Goal: Transaction & Acquisition: Download file/media

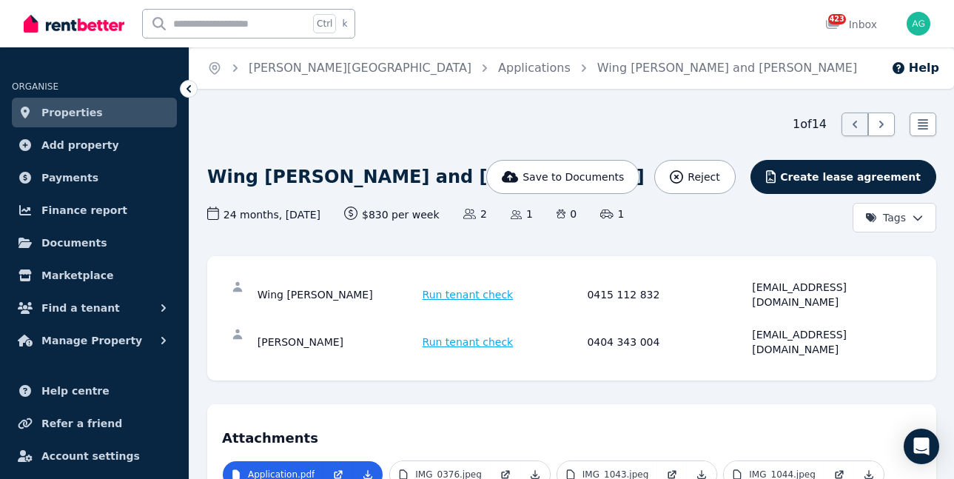
click at [93, 110] on link "Properties" at bounding box center [94, 113] width 165 height 30
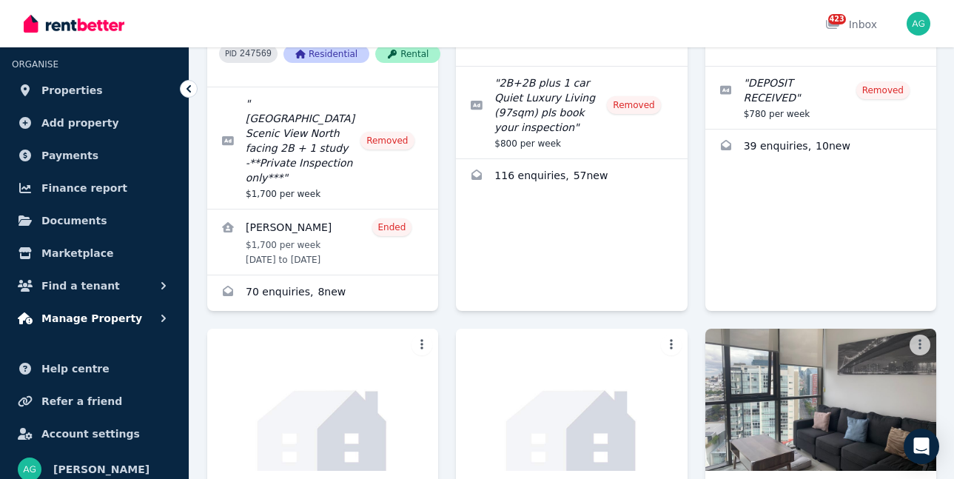
scroll to position [33, 0]
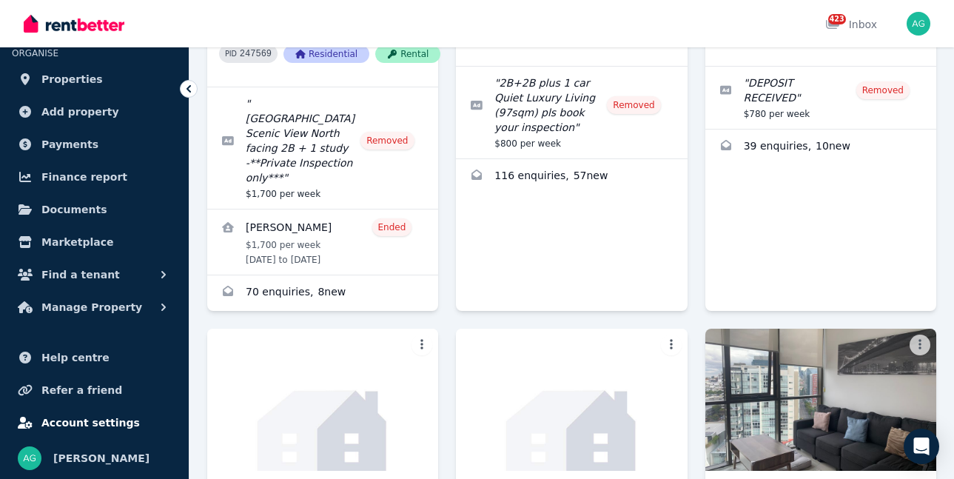
click at [90, 419] on span "Account settings" at bounding box center [90, 423] width 98 height 18
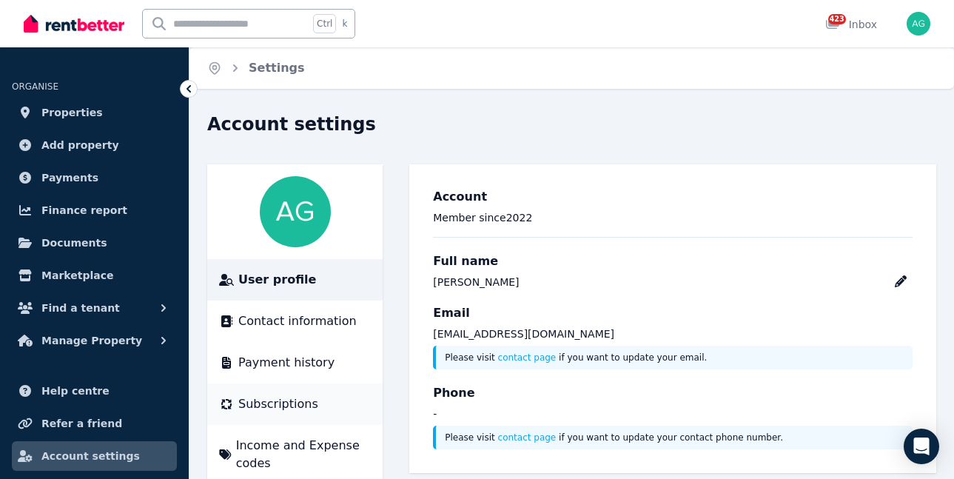
click at [276, 398] on span "Subscriptions" at bounding box center [278, 404] width 80 height 18
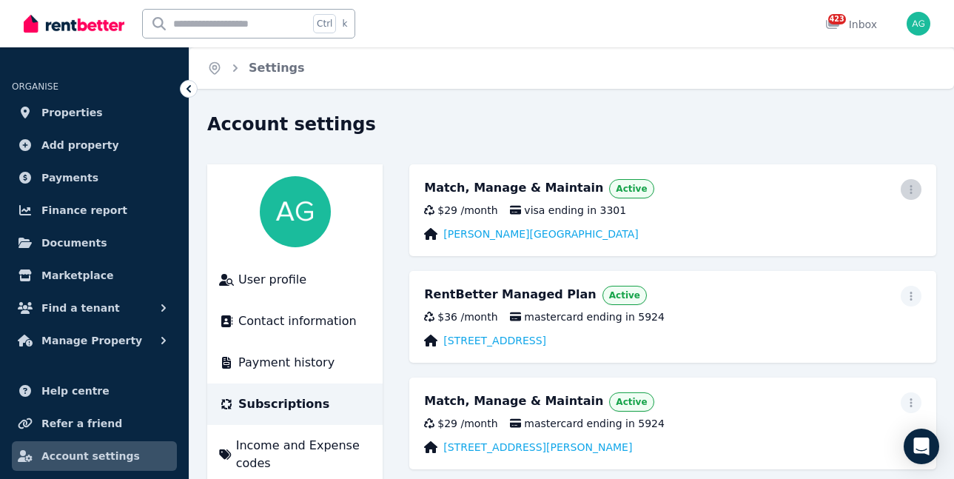
click at [914, 188] on icon "button" at bounding box center [911, 189] width 12 height 10
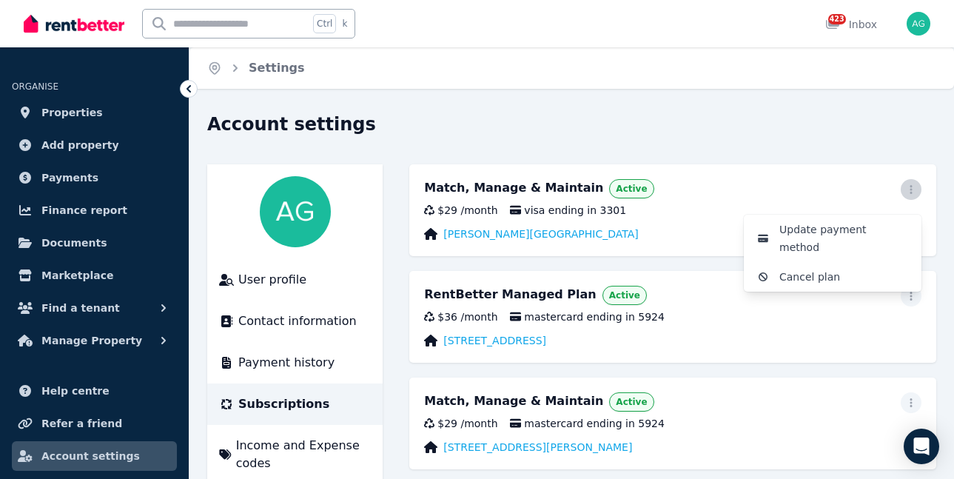
click at [914, 187] on icon "button" at bounding box center [911, 189] width 12 height 10
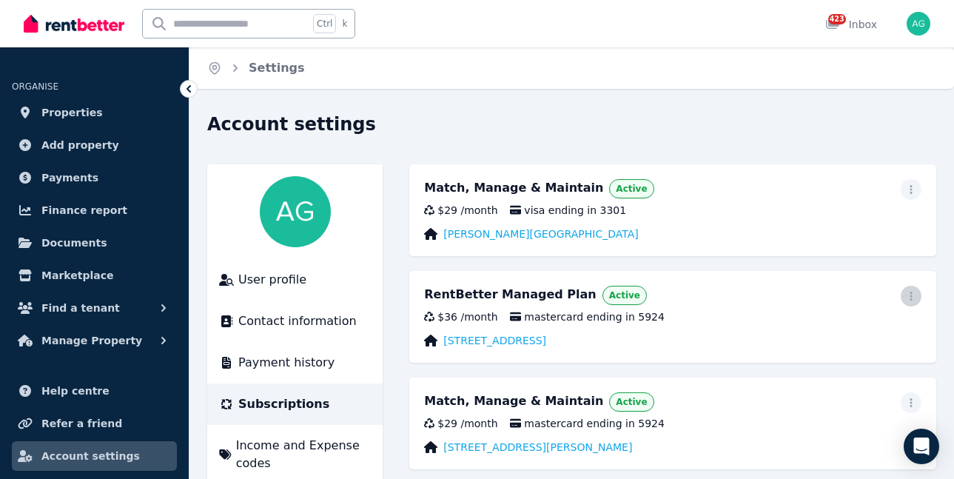
click at [916, 296] on icon "button" at bounding box center [911, 296] width 12 height 10
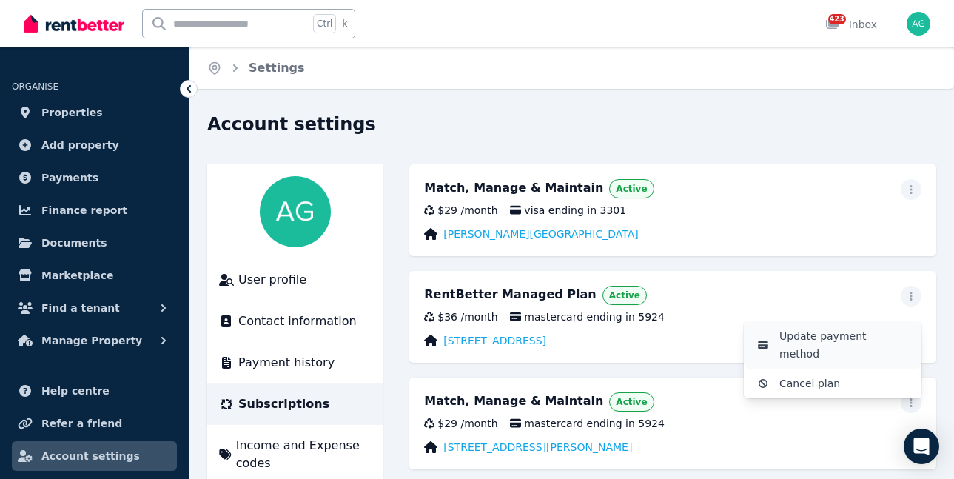
click at [852, 336] on span "Update payment method" at bounding box center [845, 345] width 130 height 36
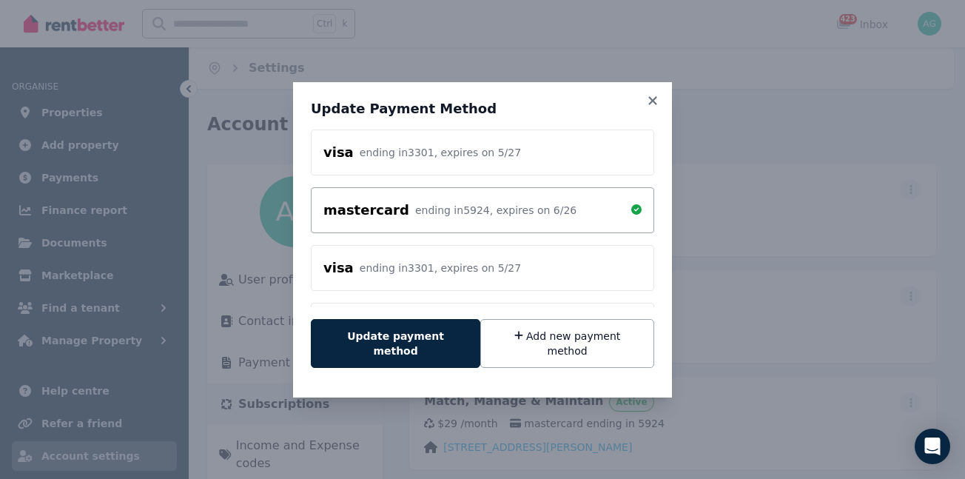
click at [553, 221] on div "mastercard ending in 5924 , expires on 6 / 26" at bounding box center [483, 210] width 318 height 21
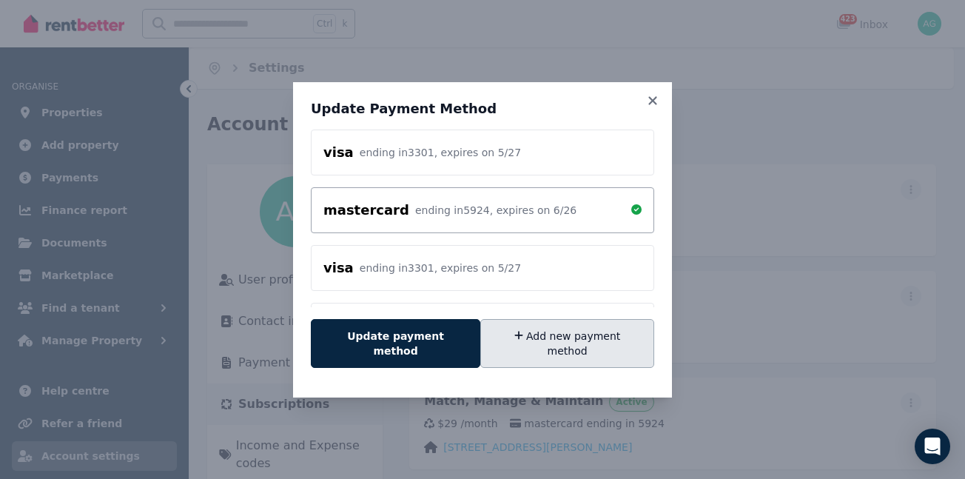
click at [563, 341] on button "Add new payment method" at bounding box center [567, 343] width 174 height 49
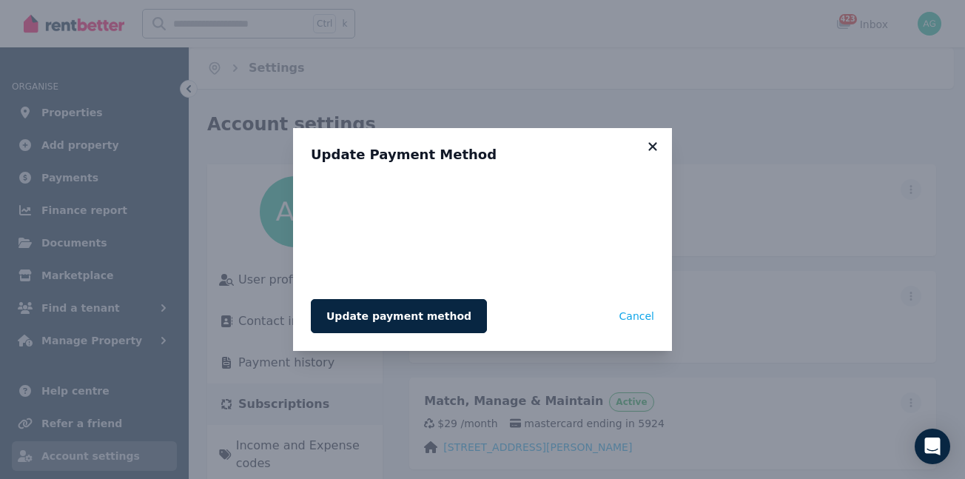
click at [649, 148] on icon at bounding box center [653, 146] width 15 height 13
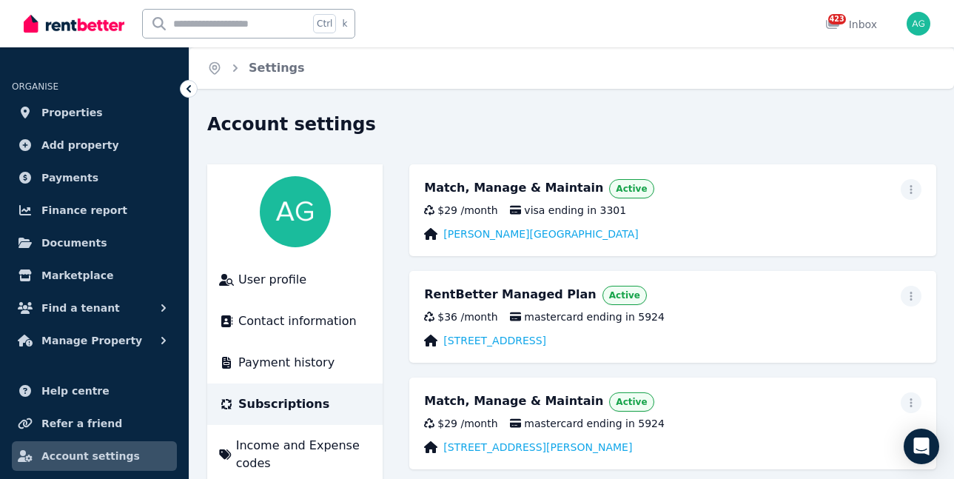
scroll to position [148, 0]
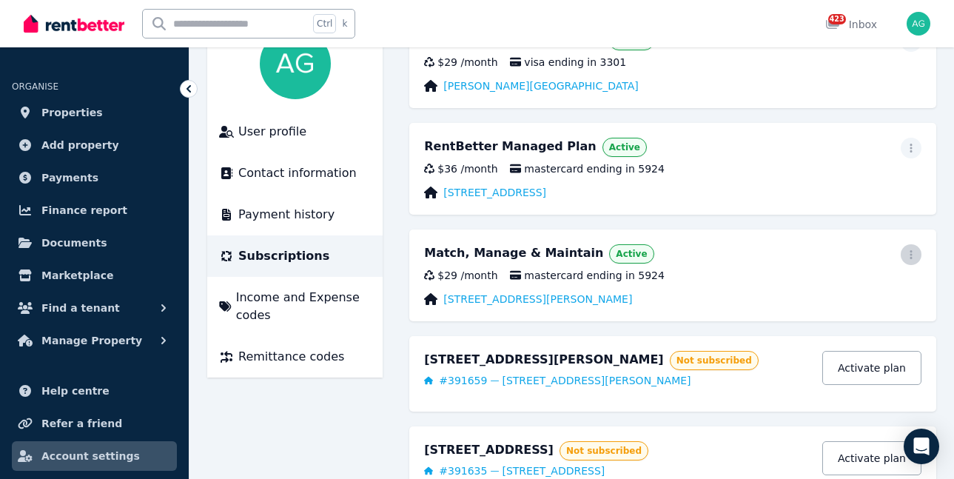
click at [914, 258] on icon "button" at bounding box center [911, 254] width 12 height 10
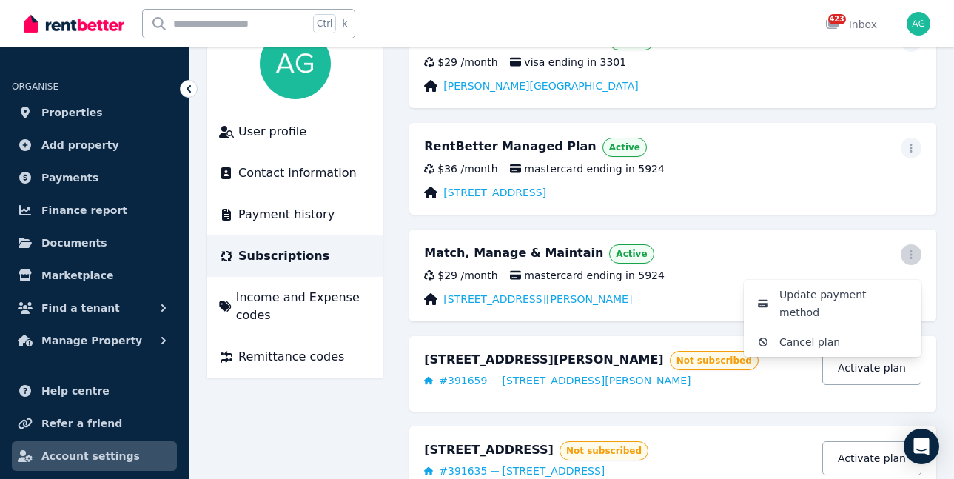
click at [915, 257] on icon "button" at bounding box center [911, 254] width 12 height 10
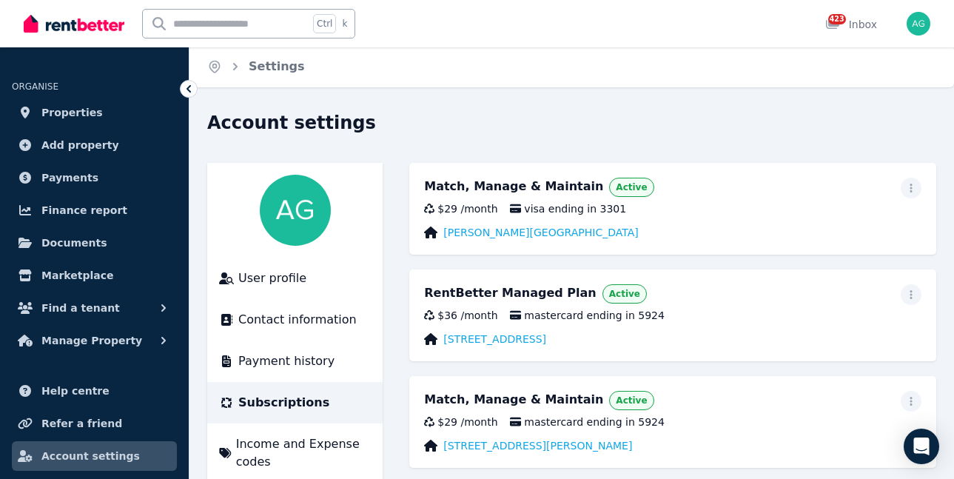
scroll to position [0, 0]
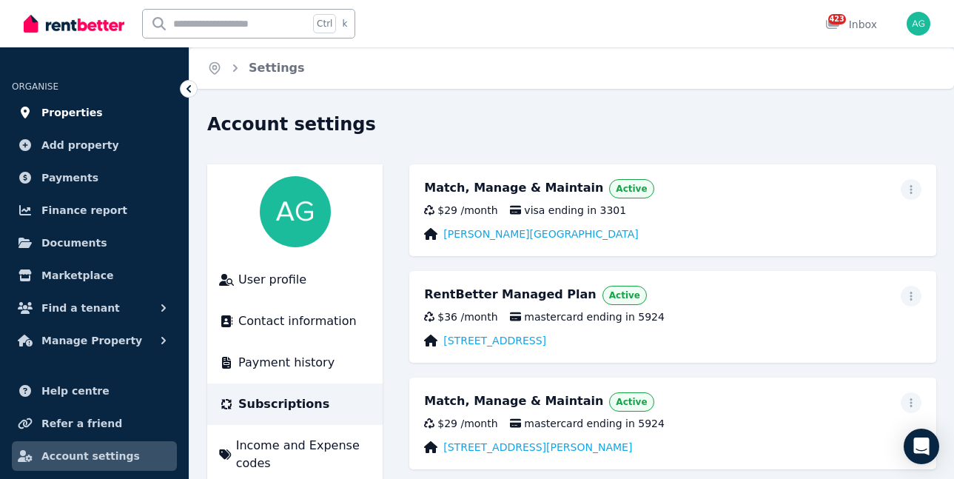
click at [70, 113] on span "Properties" at bounding box center [71, 113] width 61 height 18
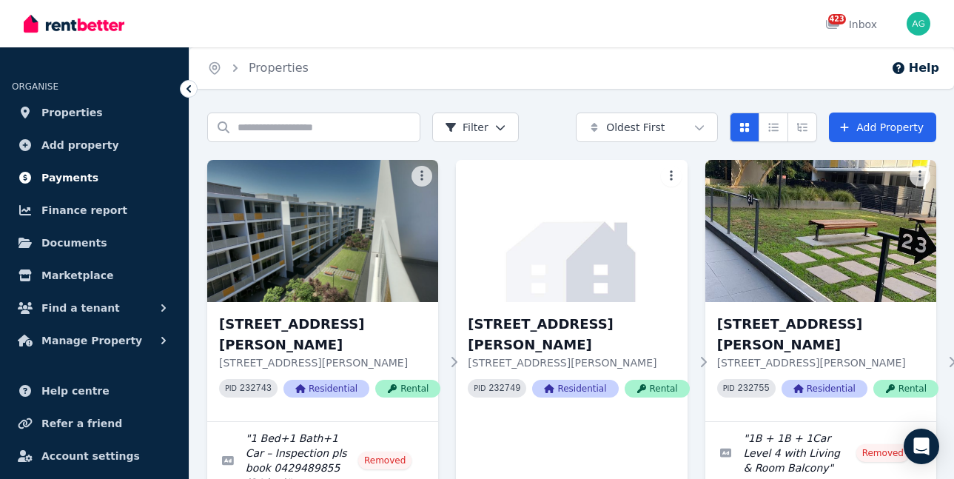
click at [80, 175] on span "Payments" at bounding box center [69, 178] width 57 height 18
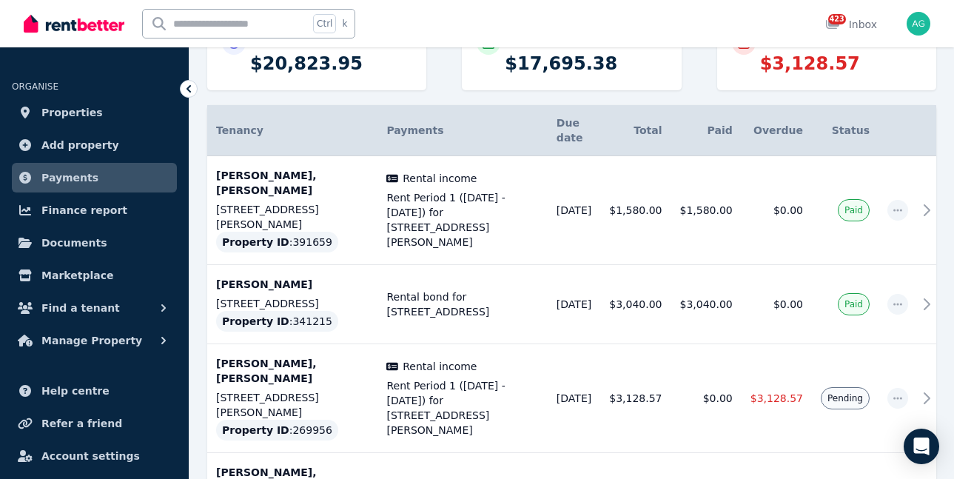
scroll to position [222, 0]
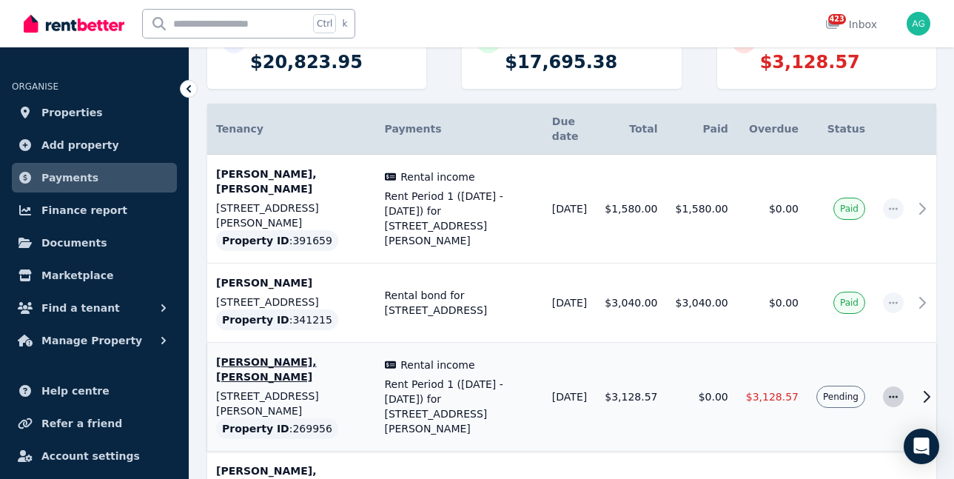
click at [895, 392] on icon "button" at bounding box center [894, 397] width 12 height 10
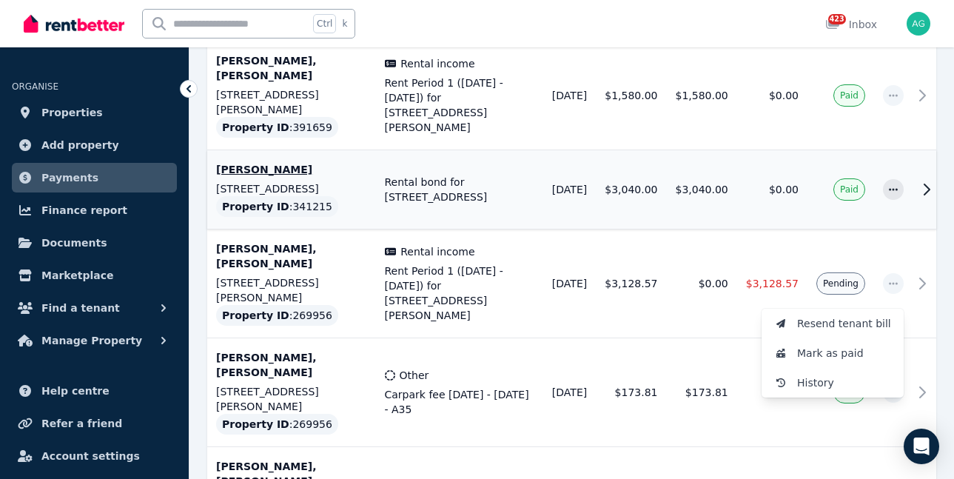
scroll to position [370, 0]
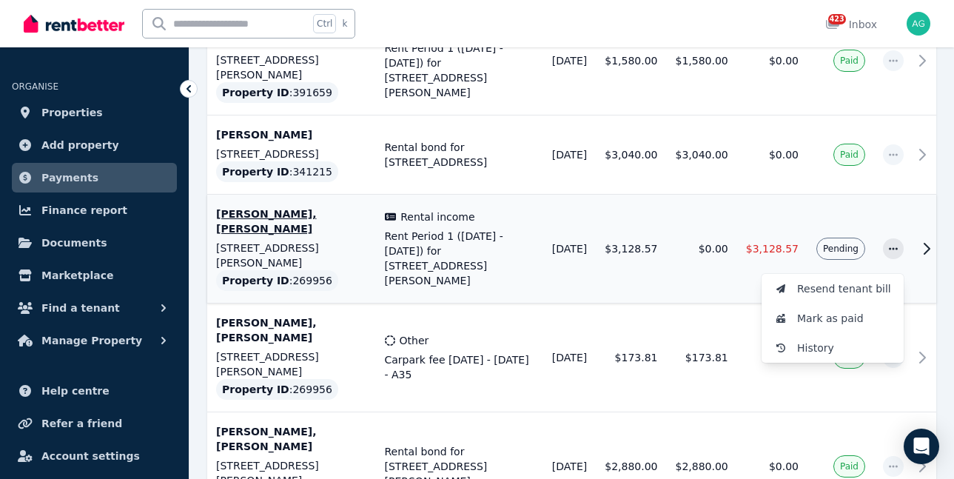
click at [930, 244] on icon at bounding box center [927, 249] width 5 height 10
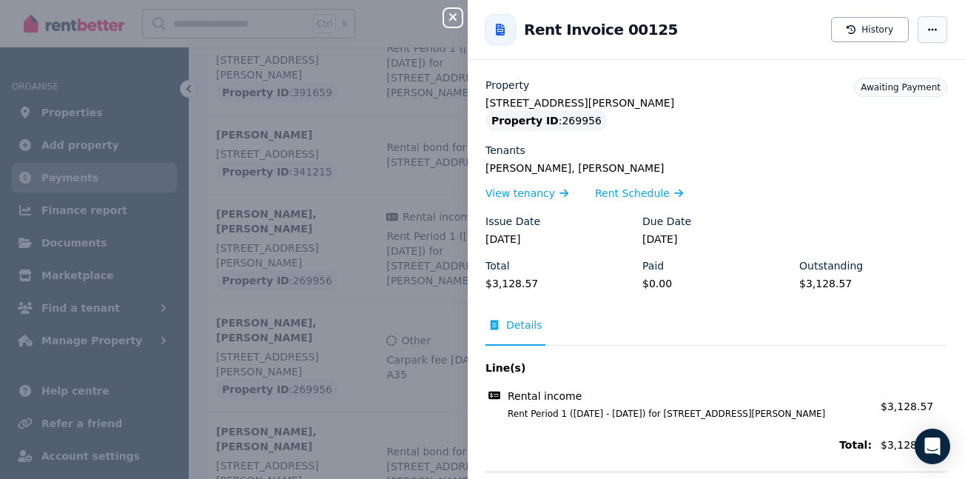
click at [927, 33] on icon "button" at bounding box center [933, 29] width 12 height 10
click at [448, 22] on icon "button" at bounding box center [453, 17] width 18 height 12
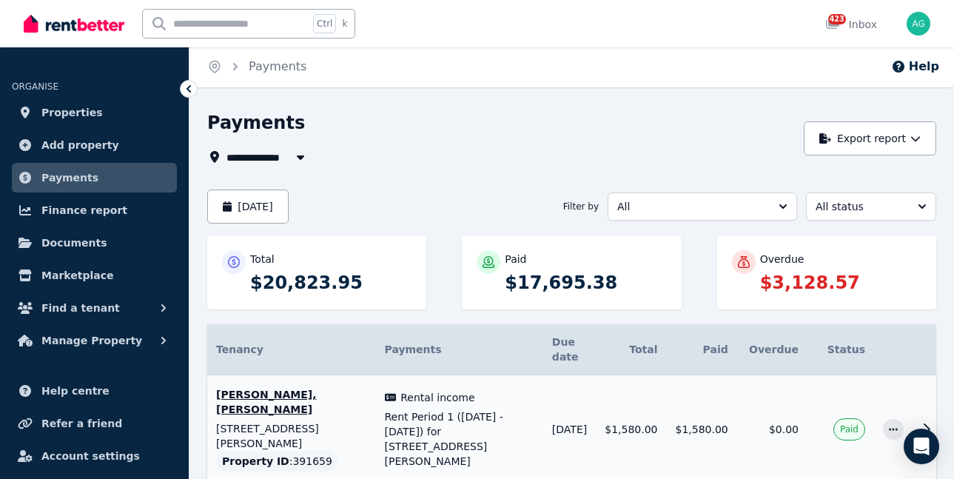
scroll to position [0, 0]
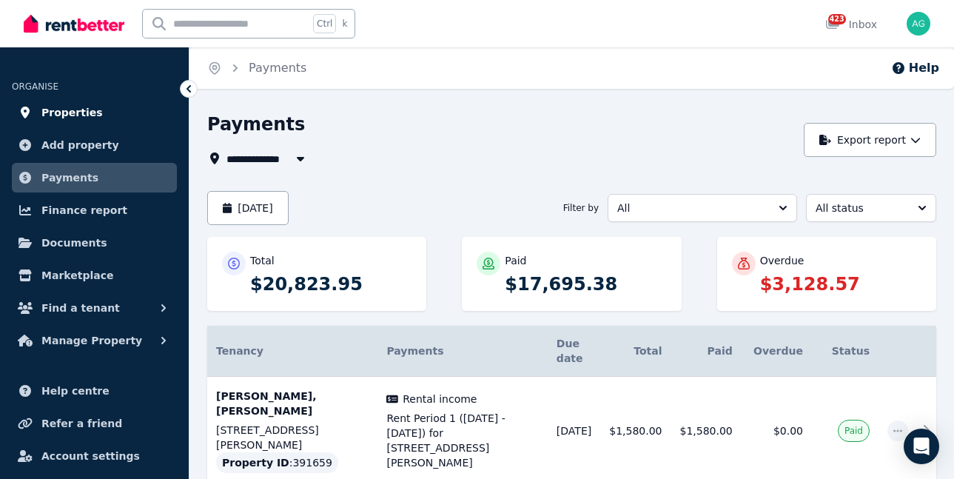
click at [67, 116] on span "Properties" at bounding box center [71, 113] width 61 height 18
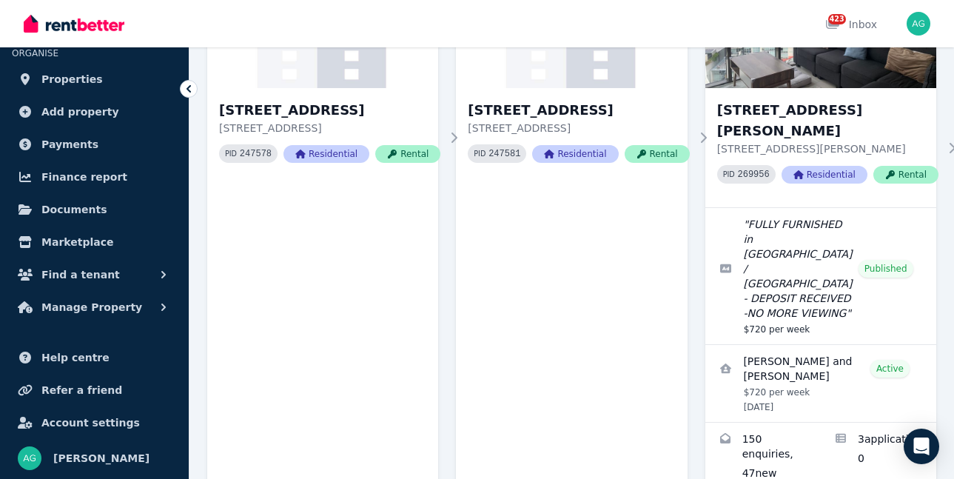
scroll to position [1777, 0]
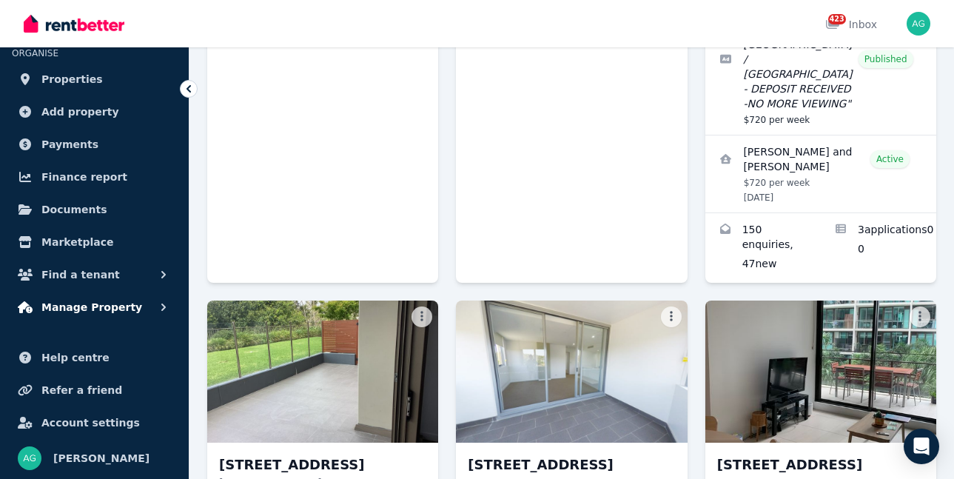
click at [118, 303] on span "Manage Property" at bounding box center [91, 307] width 101 height 18
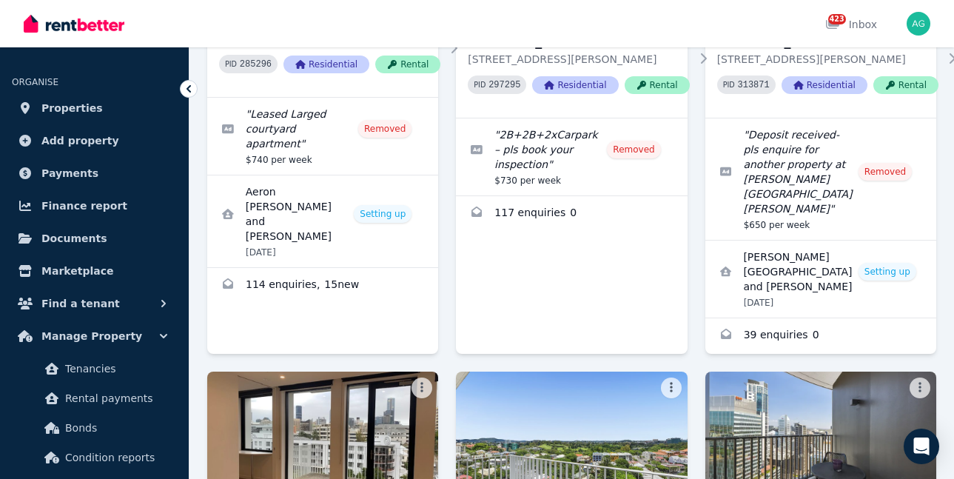
scroll to position [0, 0]
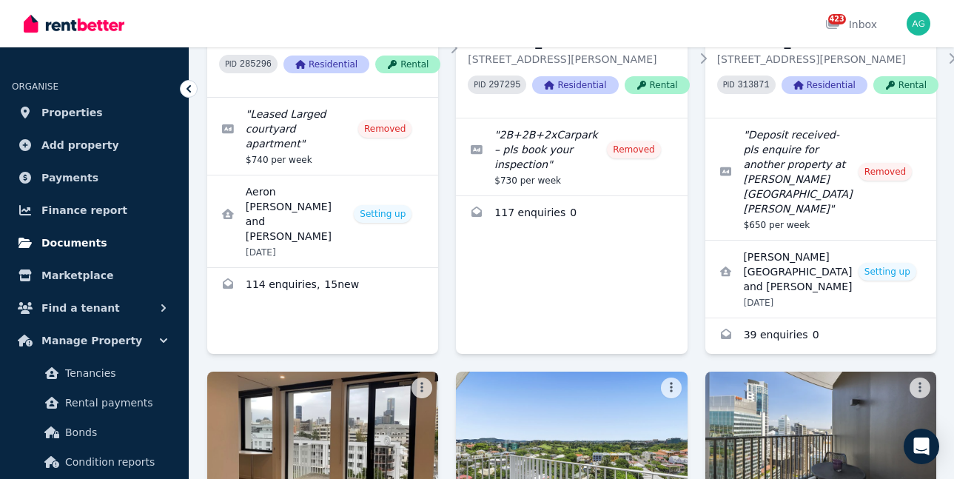
click at [72, 244] on span "Documents" at bounding box center [74, 243] width 66 height 18
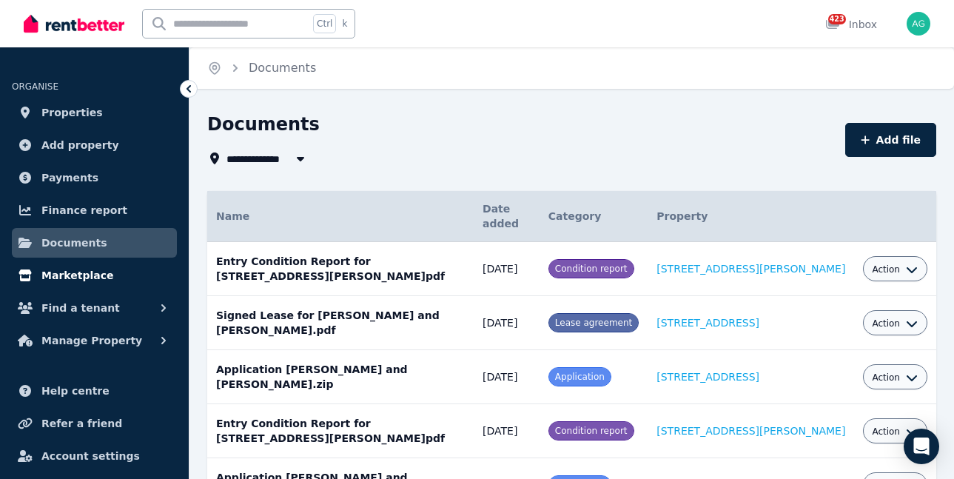
click at [81, 273] on span "Marketplace" at bounding box center [77, 276] width 72 height 18
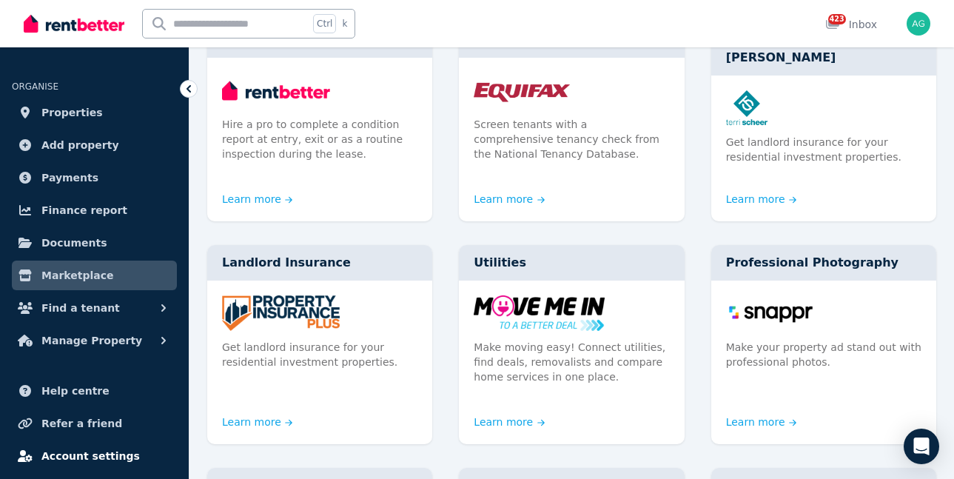
click at [81, 452] on span "Account settings" at bounding box center [90, 456] width 98 height 18
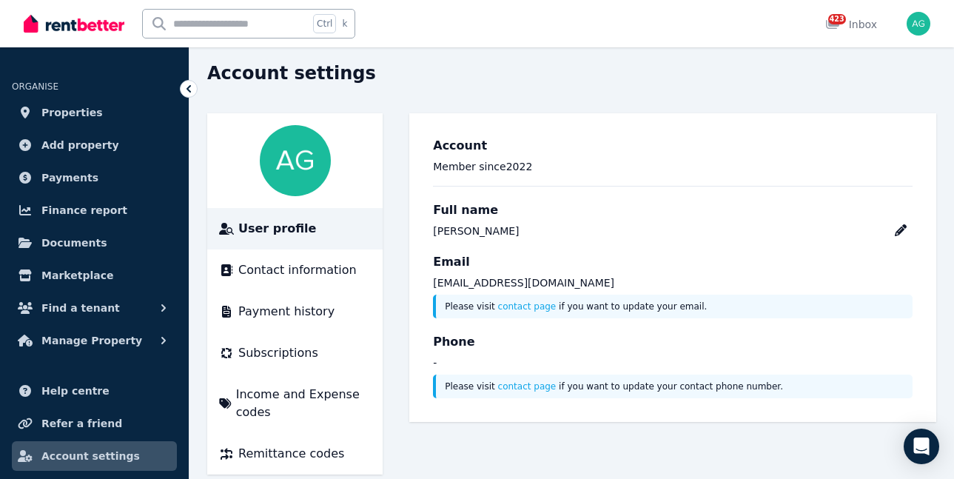
scroll to position [73, 0]
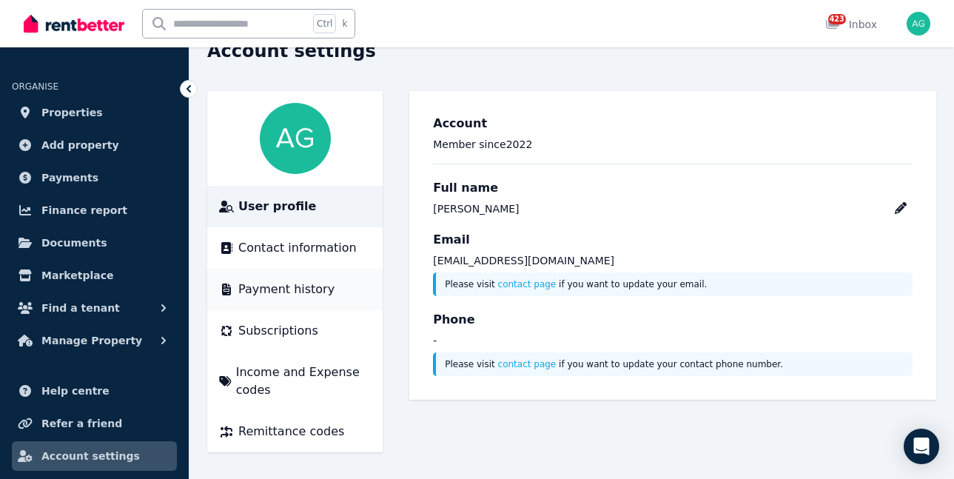
click at [297, 291] on span "Payment history" at bounding box center [286, 290] width 96 height 18
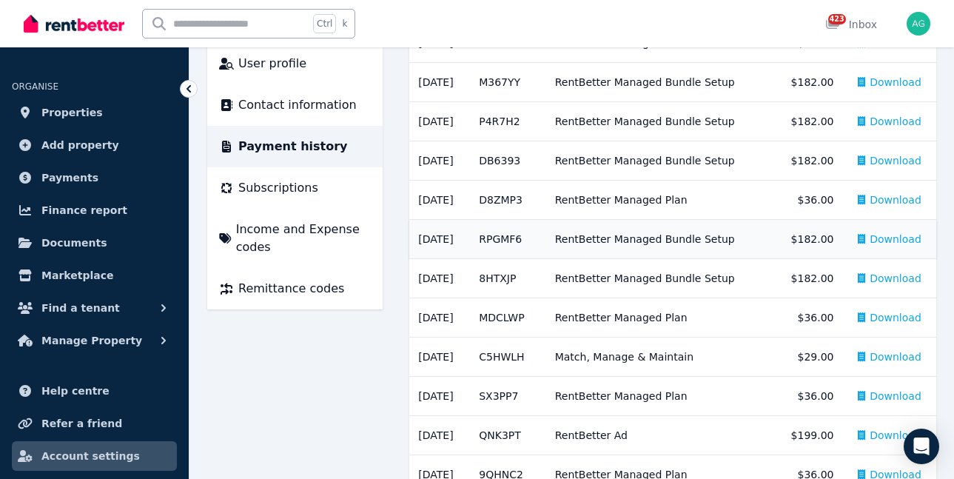
scroll to position [222, 0]
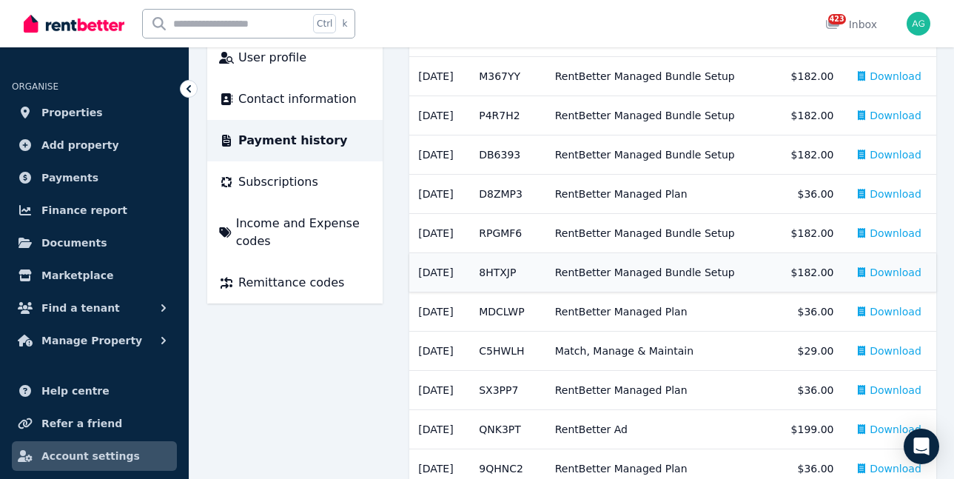
click at [436, 273] on td "[DATE]" at bounding box center [439, 272] width 61 height 39
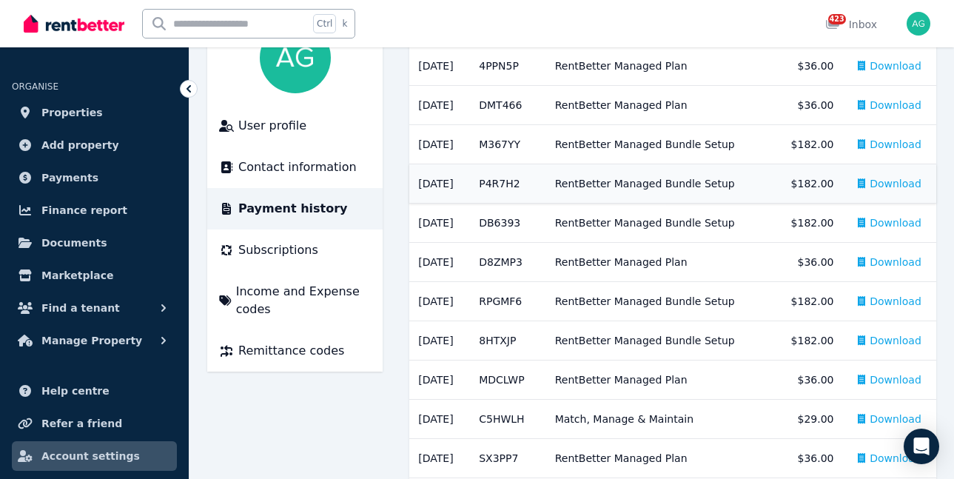
scroll to position [148, 0]
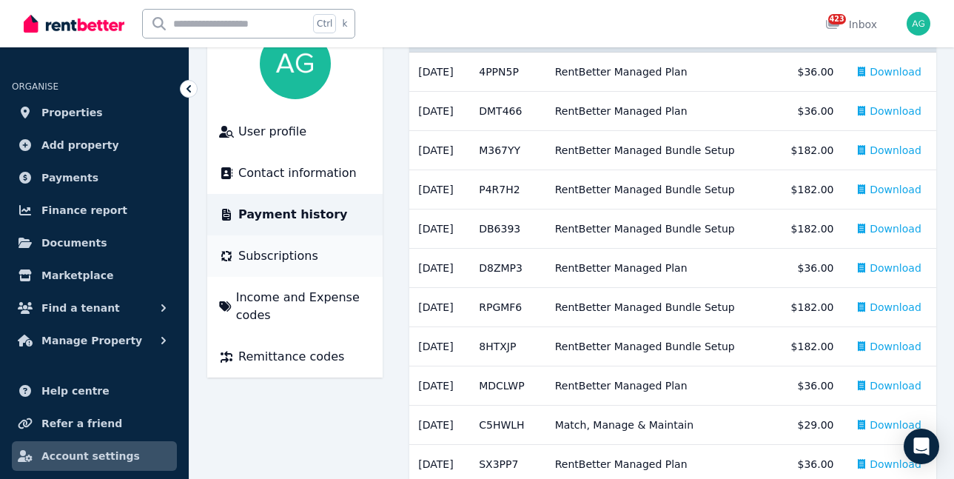
click at [309, 254] on div "Subscriptions" at bounding box center [295, 256] width 152 height 18
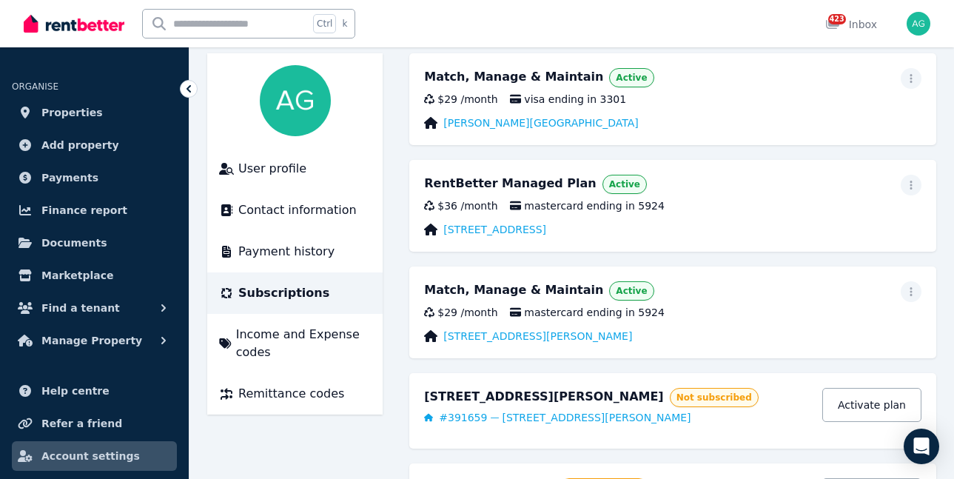
scroll to position [148, 0]
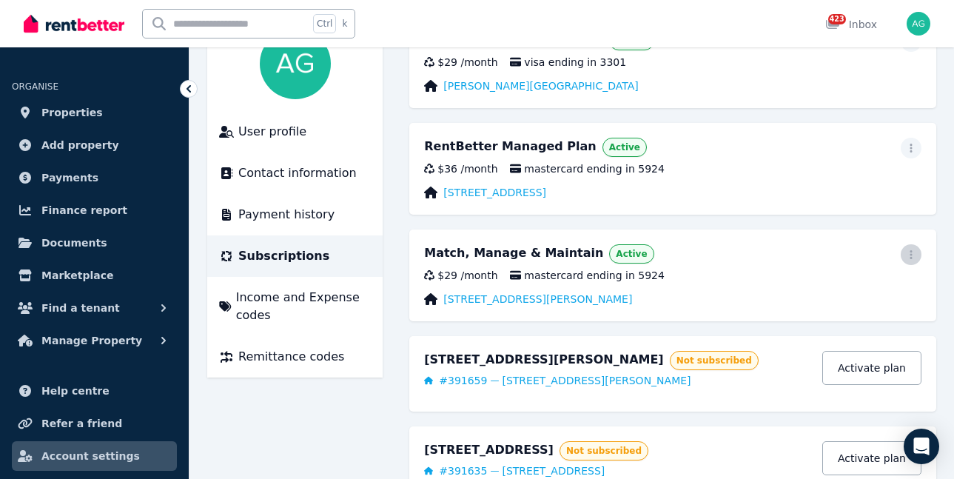
click at [906, 257] on icon "button" at bounding box center [911, 254] width 12 height 10
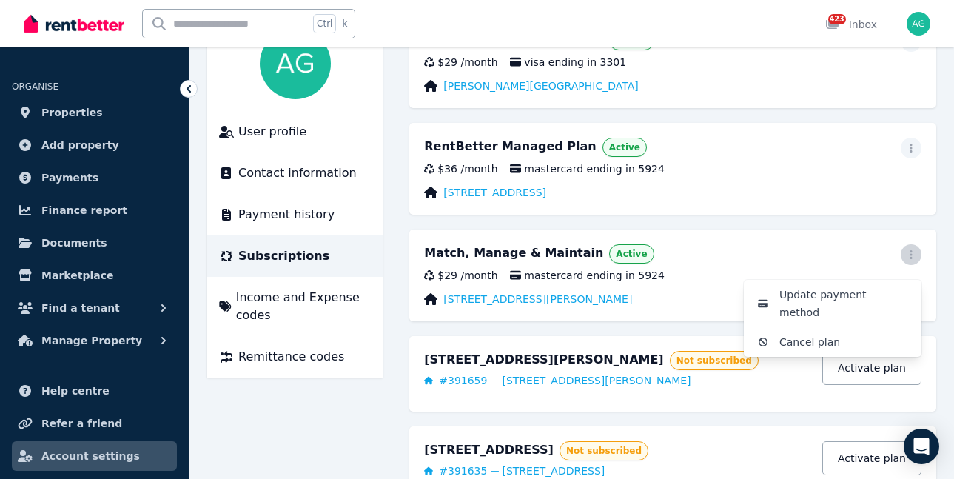
click at [906, 255] on icon "button" at bounding box center [911, 254] width 12 height 10
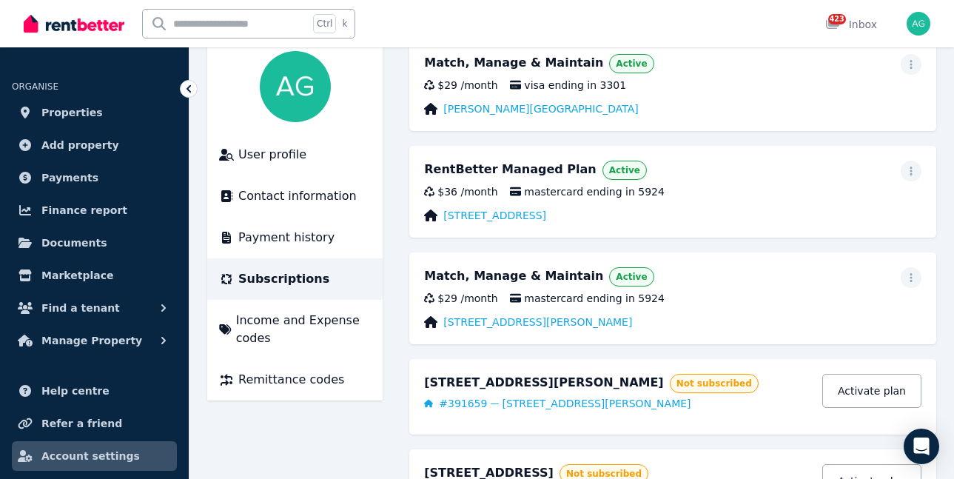
scroll to position [74, 0]
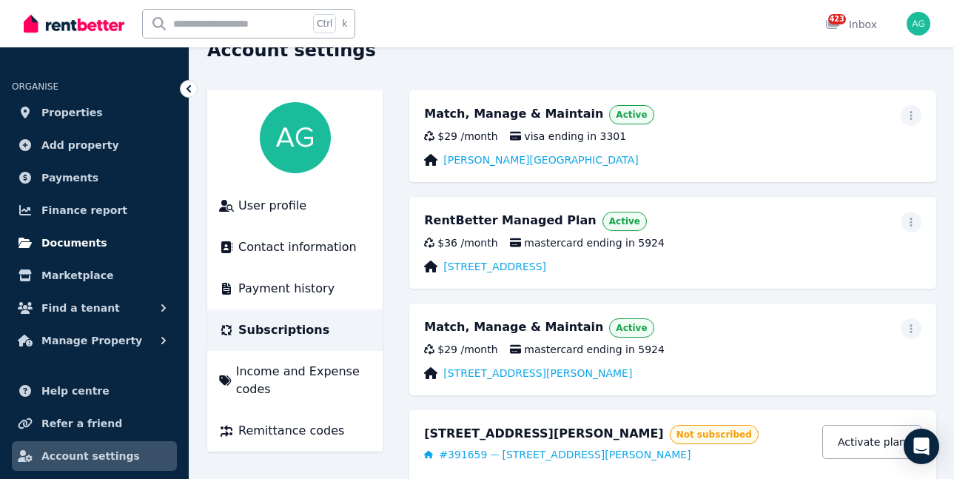
click at [55, 238] on span "Documents" at bounding box center [74, 243] width 66 height 18
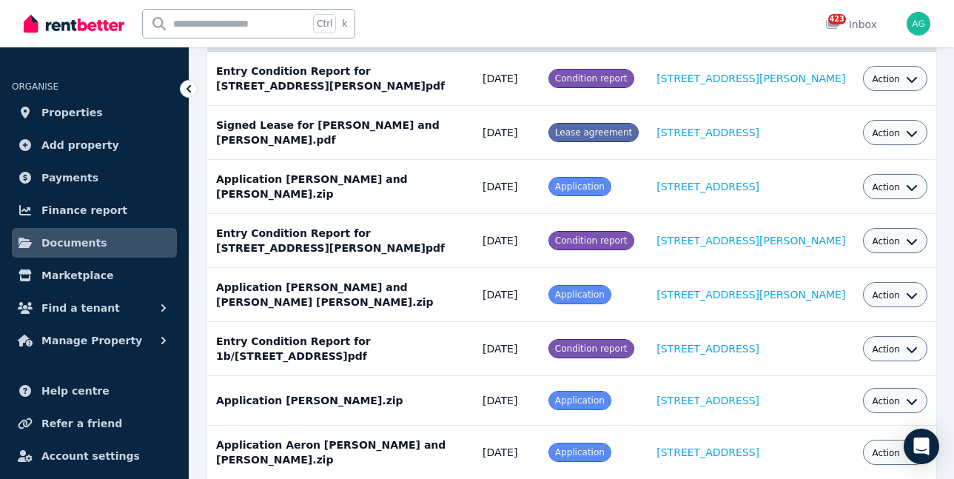
scroll to position [58, 0]
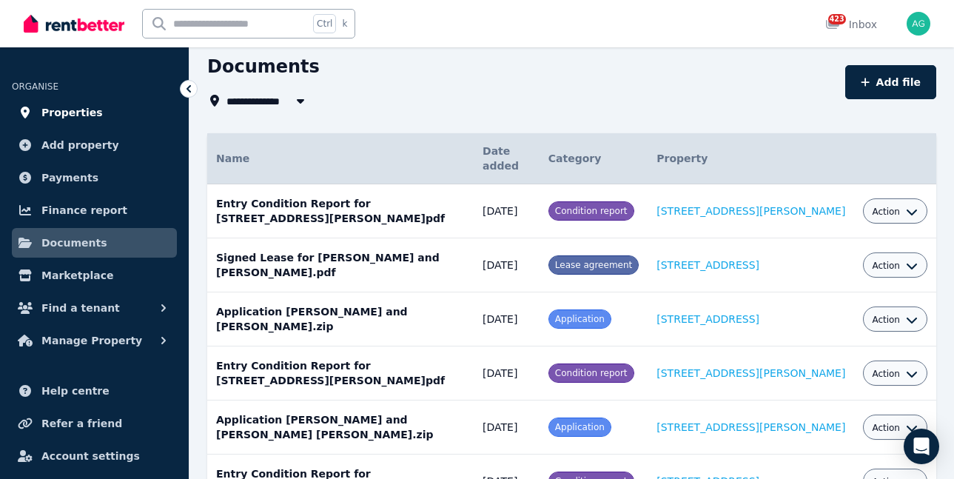
click at [74, 109] on span "Properties" at bounding box center [71, 113] width 61 height 18
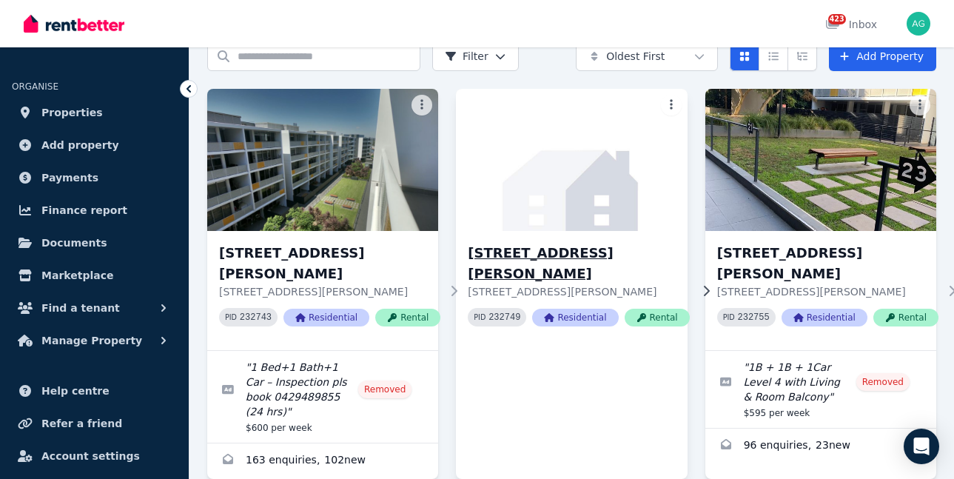
scroll to position [148, 0]
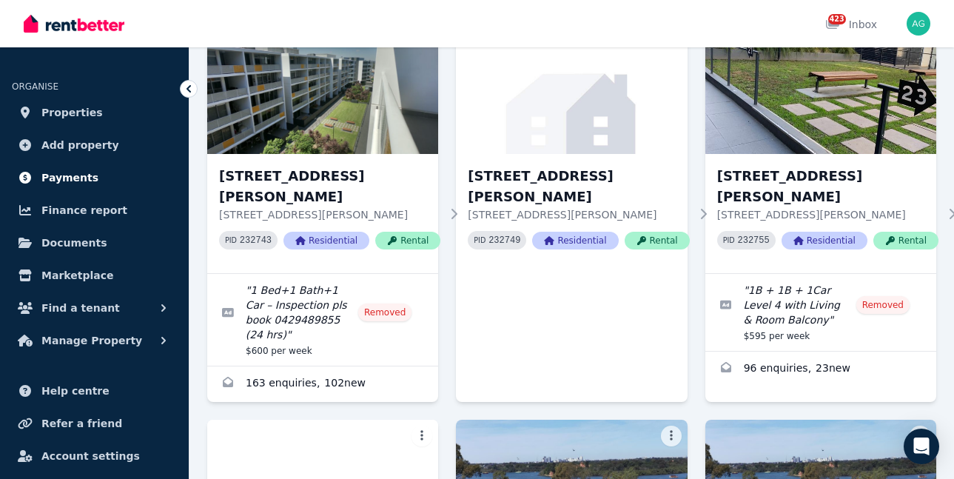
click at [74, 184] on span "Payments" at bounding box center [69, 178] width 57 height 18
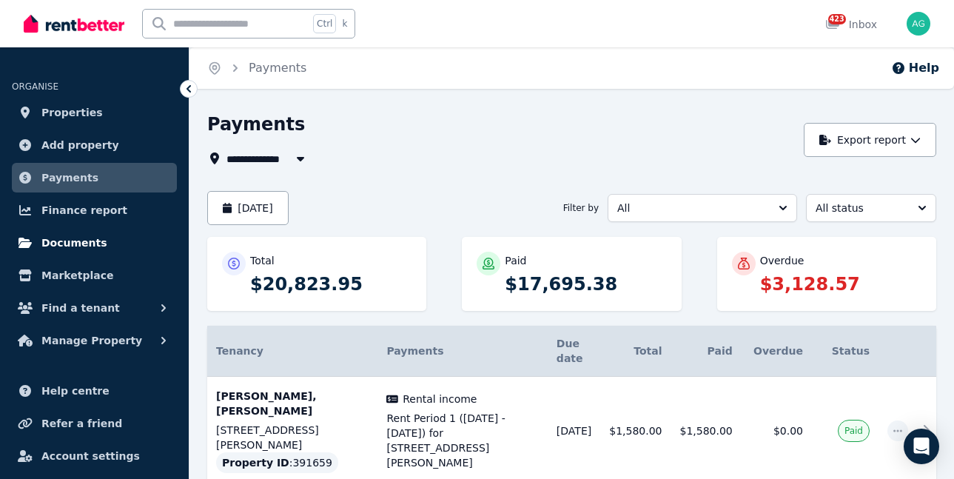
click at [76, 238] on span "Documents" at bounding box center [74, 243] width 66 height 18
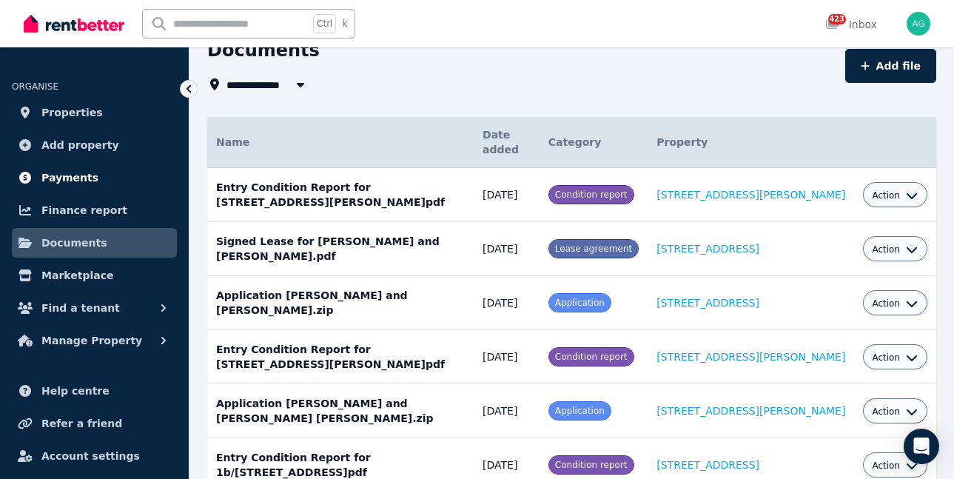
click at [71, 171] on span "Payments" at bounding box center [69, 178] width 57 height 18
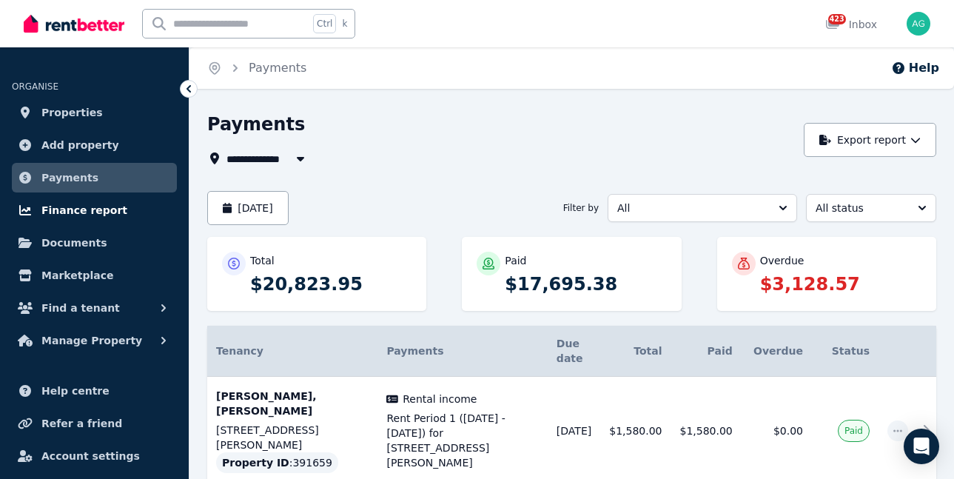
click at [74, 202] on span "Finance report" at bounding box center [84, 210] width 86 height 18
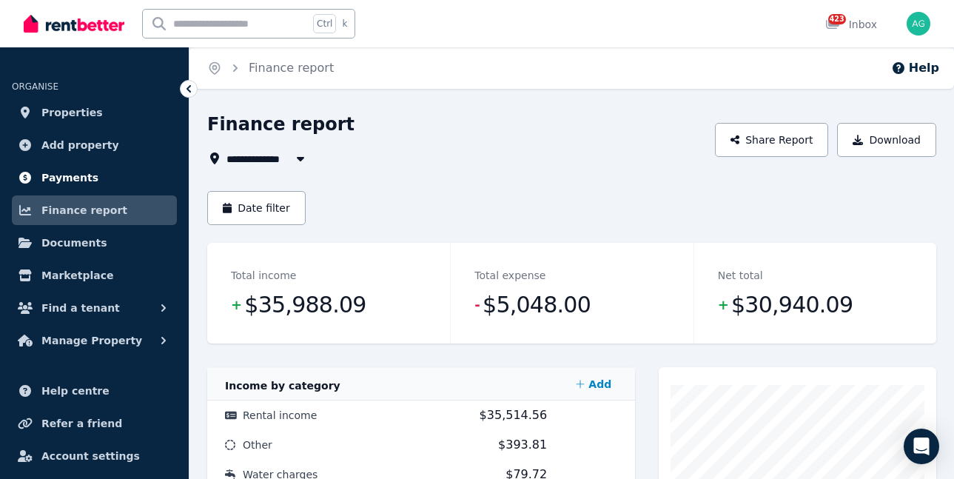
click at [73, 183] on span "Payments" at bounding box center [69, 178] width 57 height 18
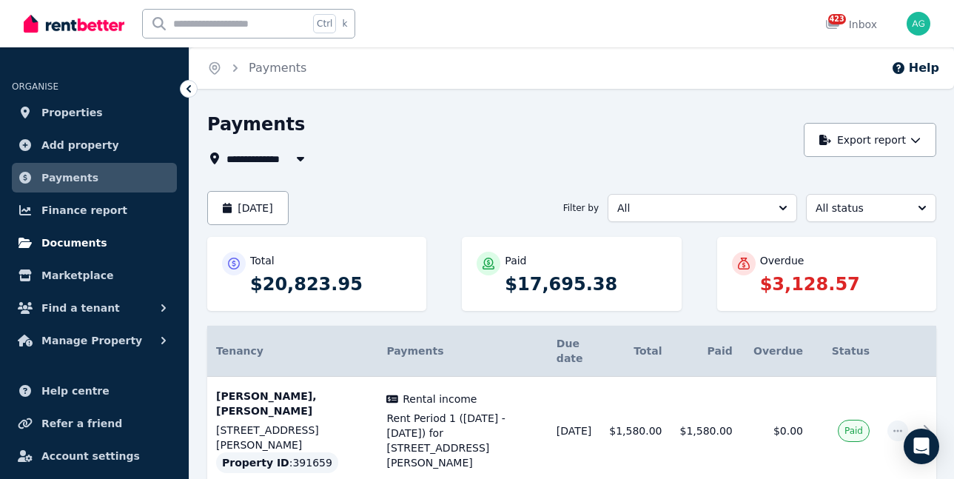
click at [81, 245] on span "Documents" at bounding box center [74, 243] width 66 height 18
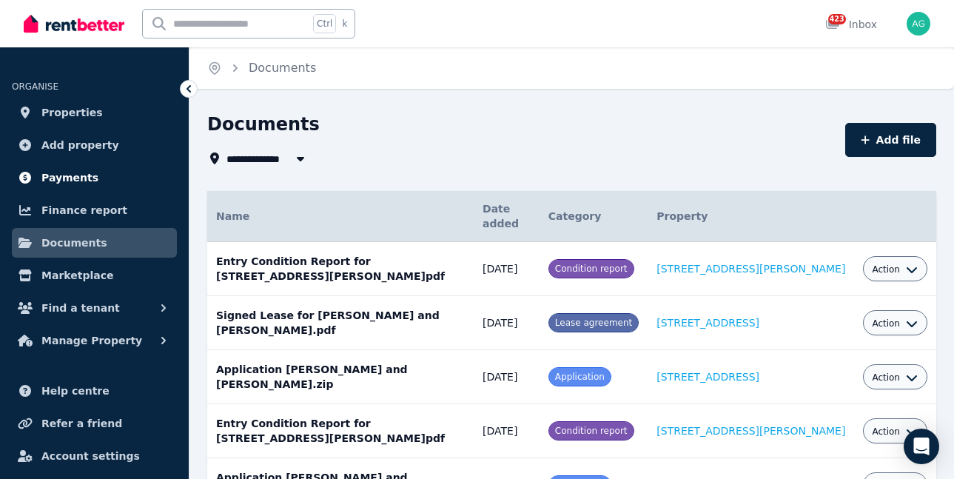
click at [65, 177] on span "Payments" at bounding box center [69, 178] width 57 height 18
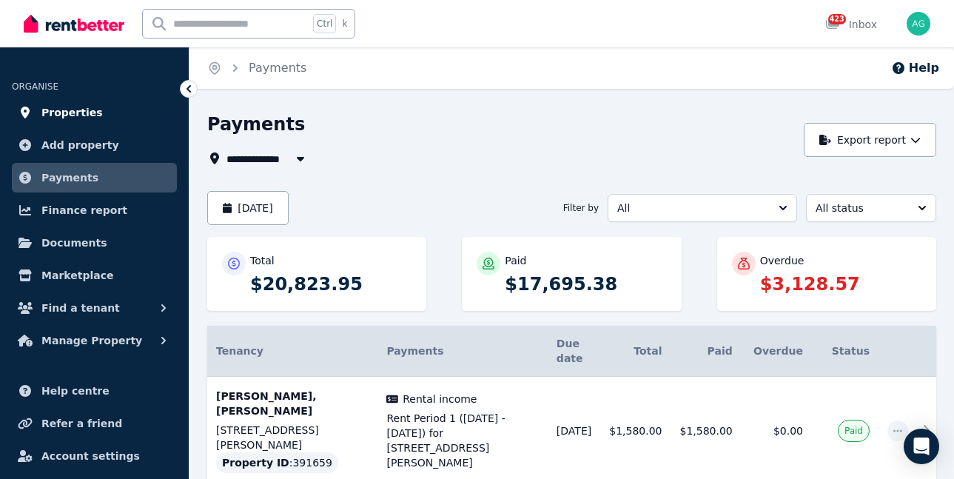
click at [64, 113] on span "Properties" at bounding box center [71, 113] width 61 height 18
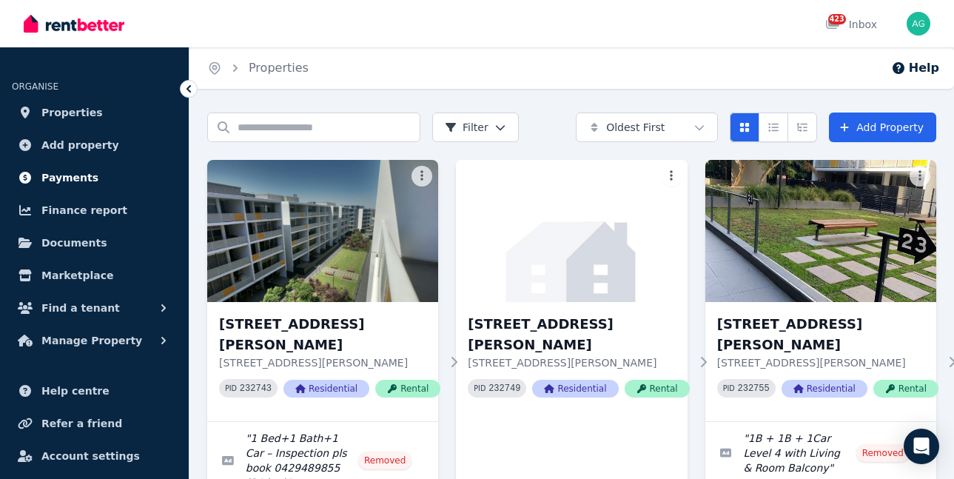
click at [80, 170] on span "Payments" at bounding box center [69, 178] width 57 height 18
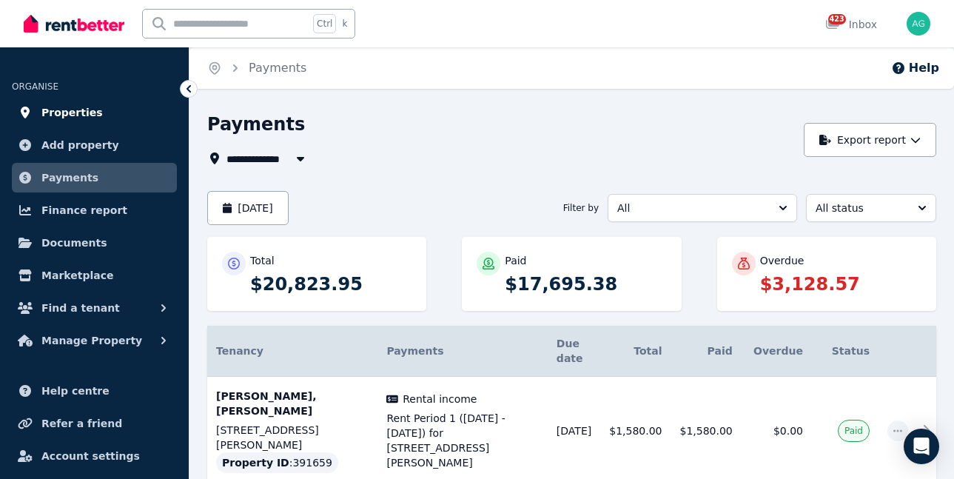
click at [68, 114] on span "Properties" at bounding box center [71, 113] width 61 height 18
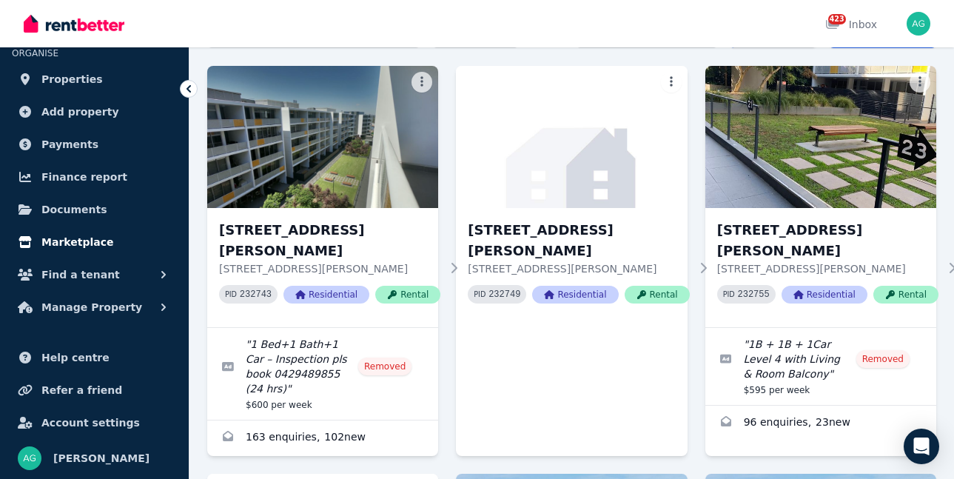
scroll to position [296, 0]
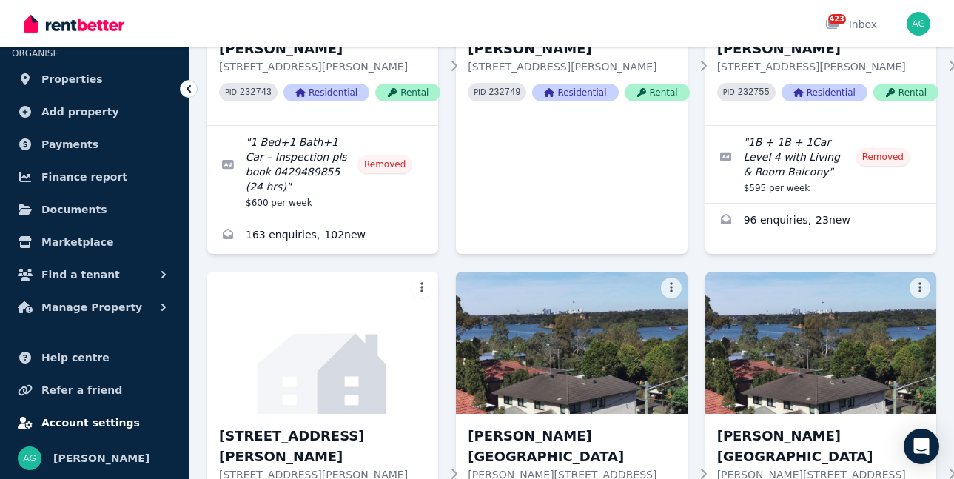
click at [91, 419] on span "Account settings" at bounding box center [90, 423] width 98 height 18
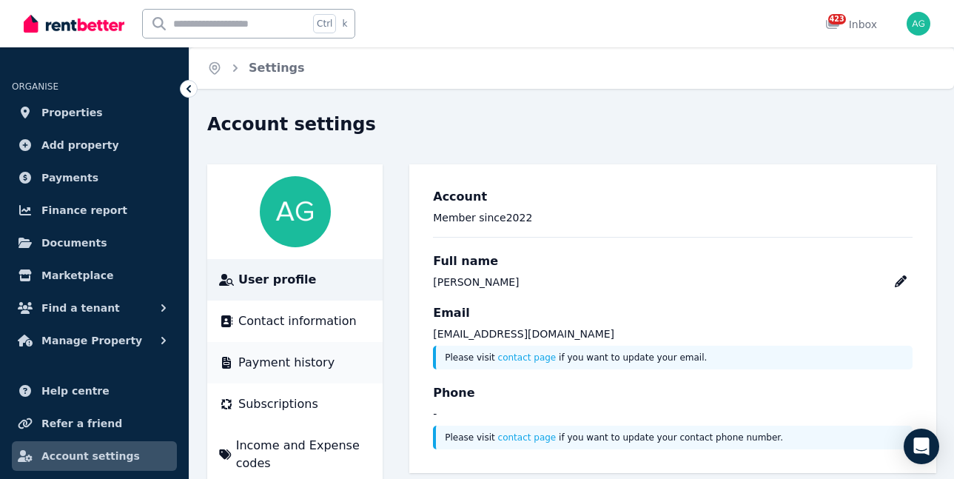
click at [313, 365] on span "Payment history" at bounding box center [286, 363] width 96 height 18
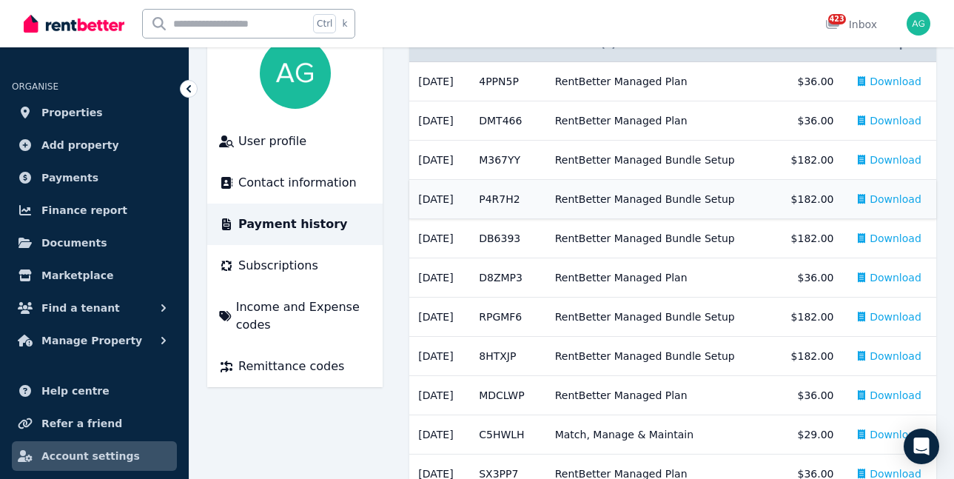
scroll to position [148, 0]
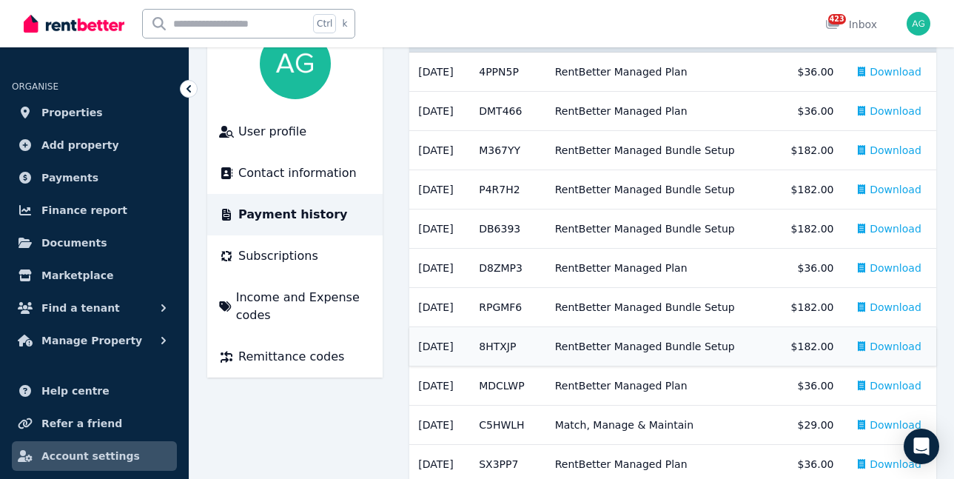
click at [900, 348] on span "Download" at bounding box center [896, 346] width 52 height 15
click at [906, 309] on span "Download" at bounding box center [896, 307] width 52 height 15
click at [898, 150] on span "Download" at bounding box center [896, 150] width 52 height 15
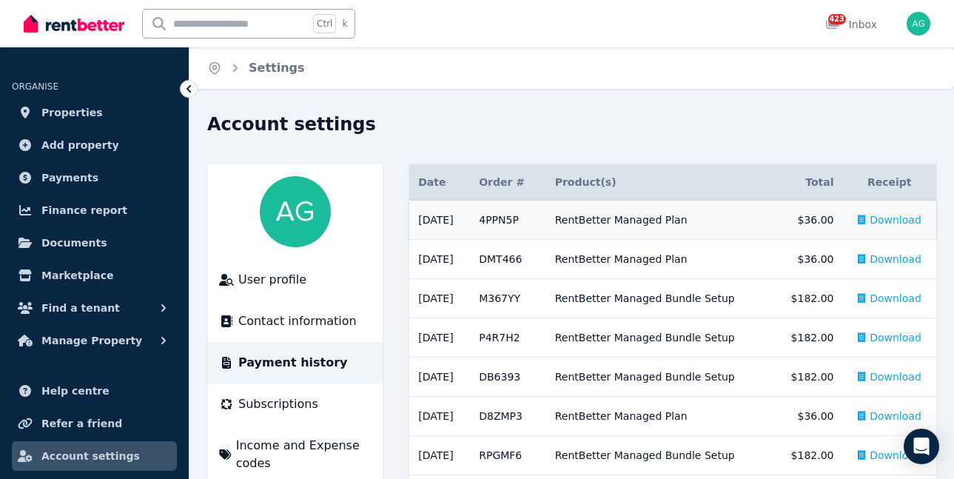
scroll to position [74, 0]
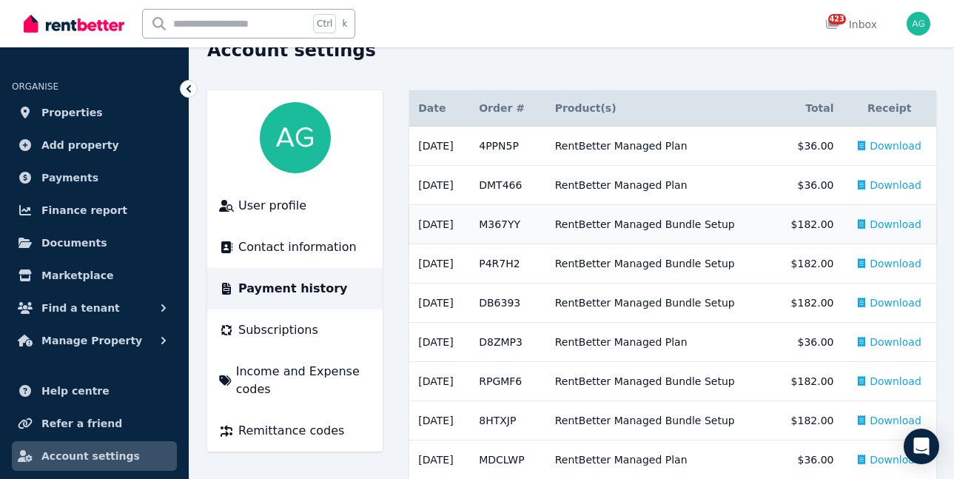
click at [894, 223] on span "Download" at bounding box center [896, 224] width 52 height 15
click at [900, 267] on span "Download" at bounding box center [896, 263] width 52 height 15
click at [902, 62] on div "Account settings" at bounding box center [567, 52] width 720 height 28
click at [902, 300] on span "Download" at bounding box center [896, 302] width 52 height 15
click at [76, 113] on span "Properties" at bounding box center [71, 113] width 61 height 18
